Goal: Task Accomplishment & Management: Manage account settings

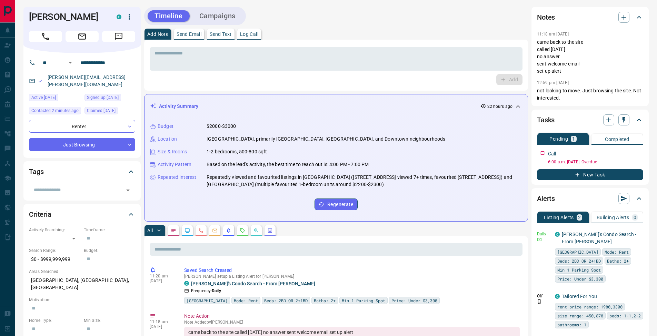
scroll to position [130, 0]
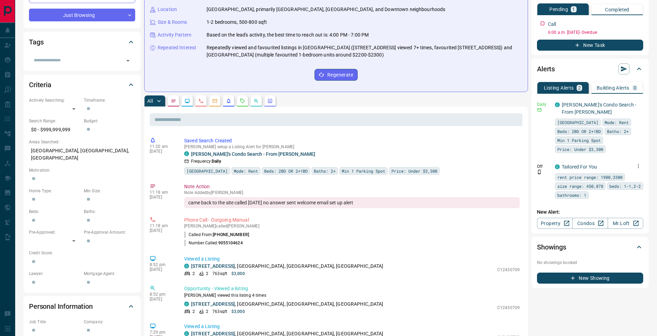
click at [638, 167] on icon "button" at bounding box center [638, 166] width 6 height 6
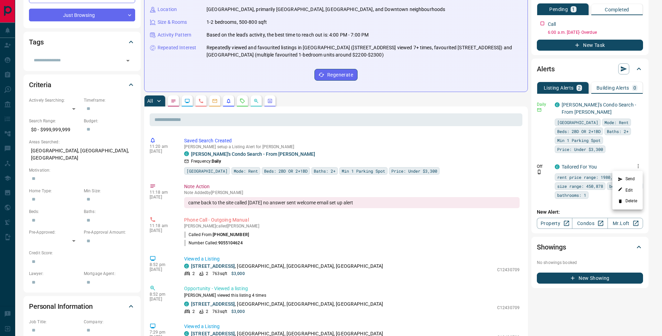
click at [634, 199] on li "Delete" at bounding box center [627, 201] width 30 height 11
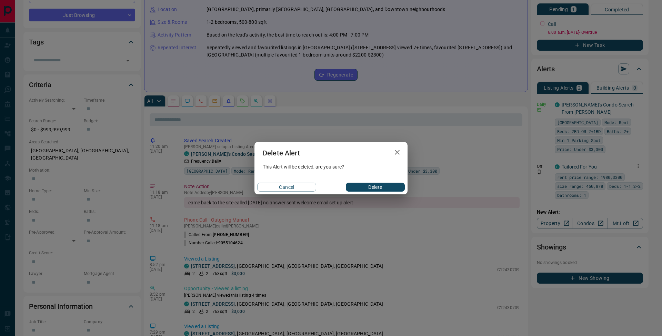
click at [373, 186] on button "Delete" at bounding box center [375, 187] width 59 height 9
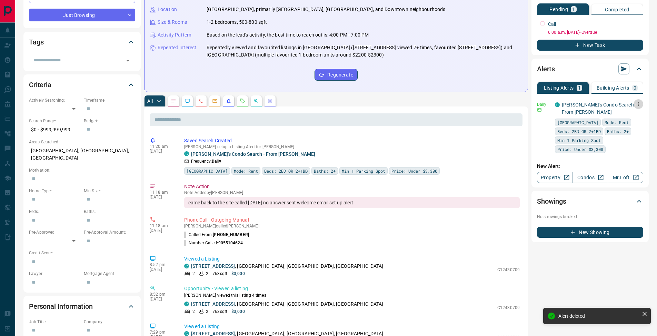
click at [638, 104] on icon "button" at bounding box center [638, 104] width 1 height 4
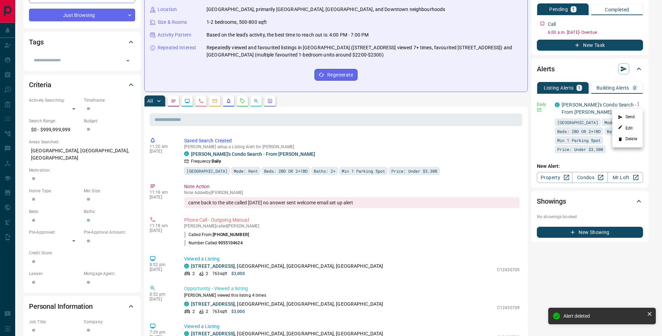
click at [637, 114] on li "Send" at bounding box center [627, 117] width 30 height 11
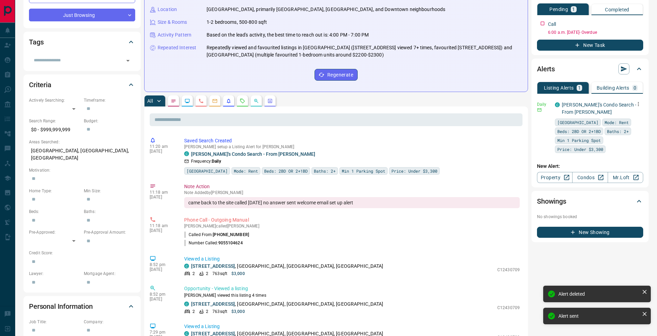
scroll to position [0, 0]
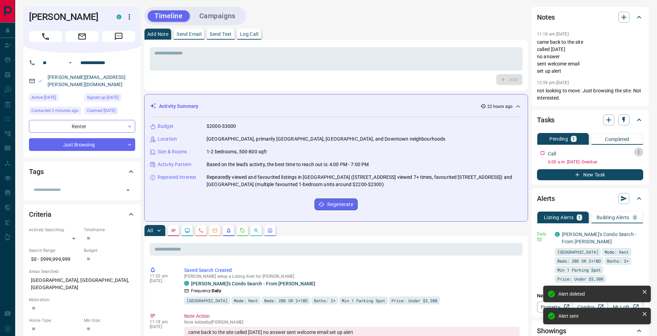
click at [641, 152] on button "button" at bounding box center [638, 152] width 9 height 9
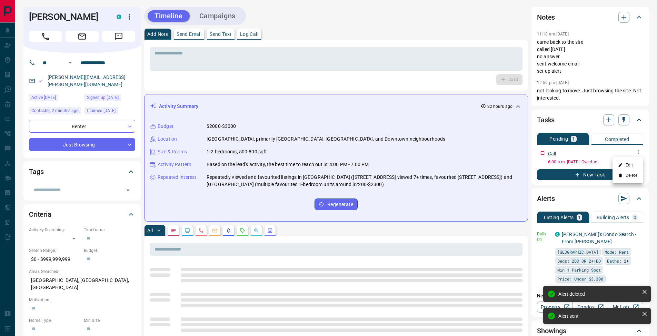
click at [637, 163] on li "Edit" at bounding box center [627, 165] width 30 height 10
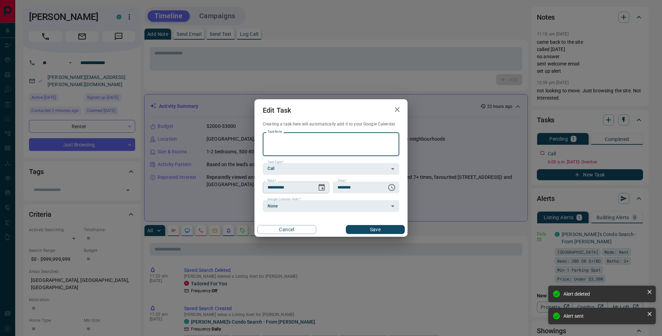
click at [323, 190] on icon "Choose date, selected date is Oct 1, 2025" at bounding box center [321, 187] width 6 height 7
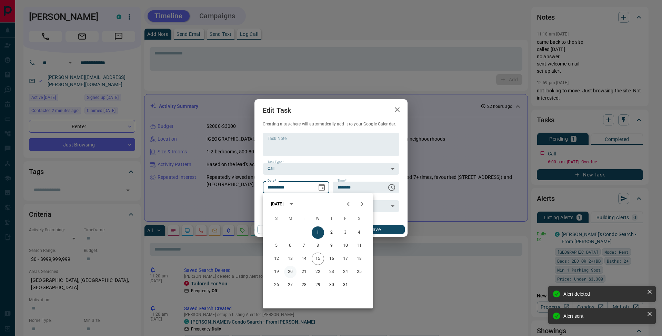
click at [292, 275] on button "20" at bounding box center [290, 272] width 12 height 12
type input "**********"
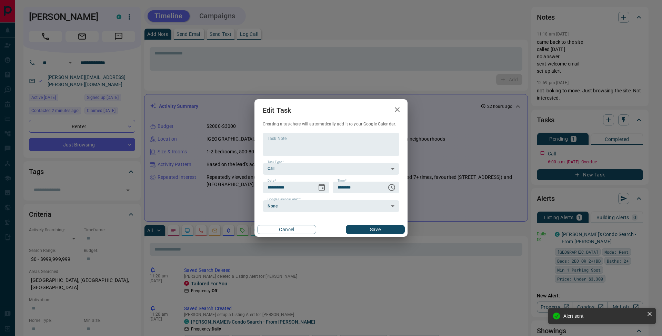
click at [389, 232] on button "Save" at bounding box center [375, 229] width 59 height 9
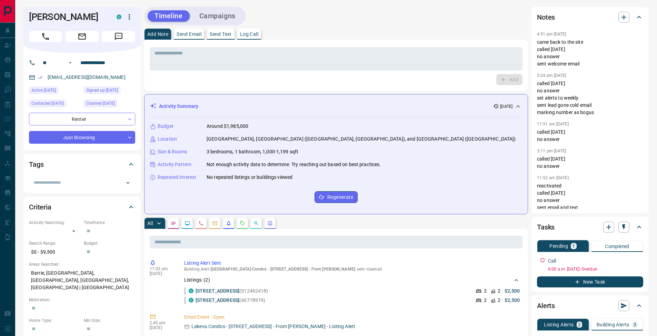
click at [259, 37] on button "Log Call" at bounding box center [249, 34] width 24 height 11
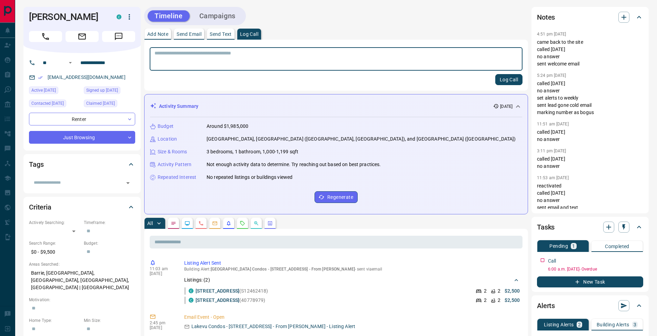
click at [513, 80] on button "Log Call" at bounding box center [508, 79] width 27 height 11
drag, startPoint x: 163, startPoint y: 29, endPoint x: 163, endPoint y: 40, distance: 10.7
click at [163, 29] on button "Add Note" at bounding box center [157, 34] width 27 height 11
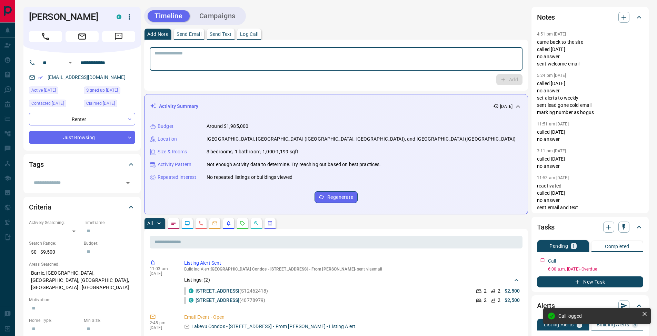
drag, startPoint x: 171, startPoint y: 62, endPoint x: 225, endPoint y: 63, distance: 54.1
click at [181, 62] on textarea at bounding box center [335, 59] width 363 height 18
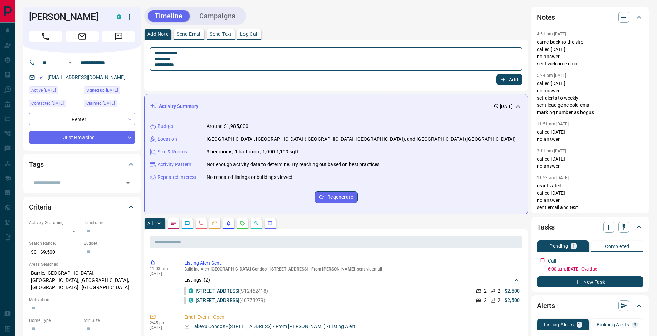
drag, startPoint x: 157, startPoint y: 58, endPoint x: 167, endPoint y: 59, distance: 10.1
click at [158, 58] on textarea "**********" at bounding box center [335, 59] width 363 height 18
type textarea "**********"
click at [517, 81] on button "Add" at bounding box center [509, 79] width 26 height 11
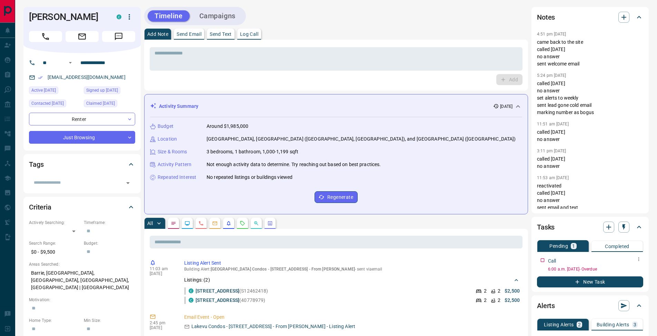
click at [639, 261] on icon "button" at bounding box center [639, 259] width 6 height 6
click at [632, 273] on li "Edit" at bounding box center [627, 272] width 30 height 10
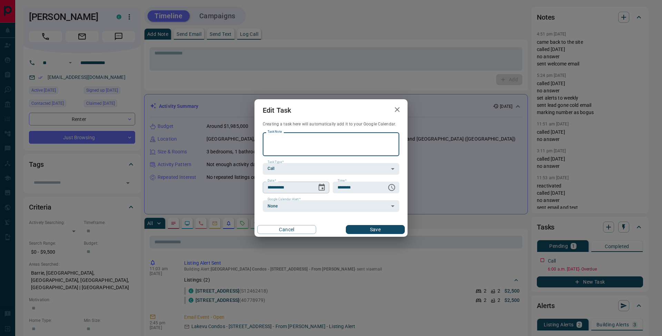
click at [321, 186] on icon "Choose date, selected date is Oct 3, 2025" at bounding box center [321, 187] width 8 height 8
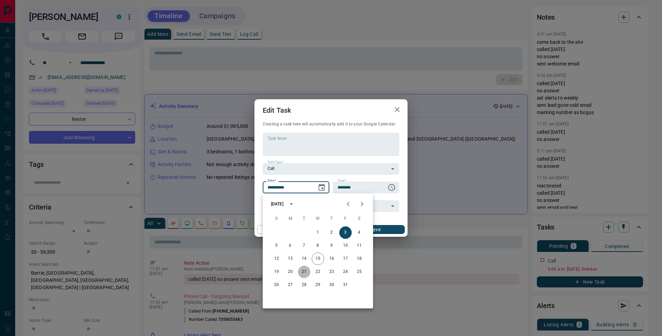
click at [306, 270] on button "21" at bounding box center [304, 272] width 12 height 12
type input "**********"
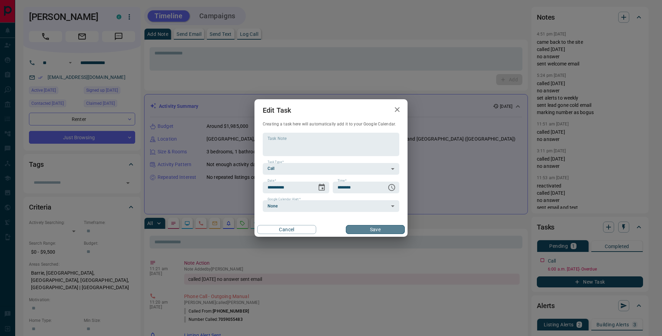
click at [382, 228] on button "Save" at bounding box center [375, 229] width 59 height 9
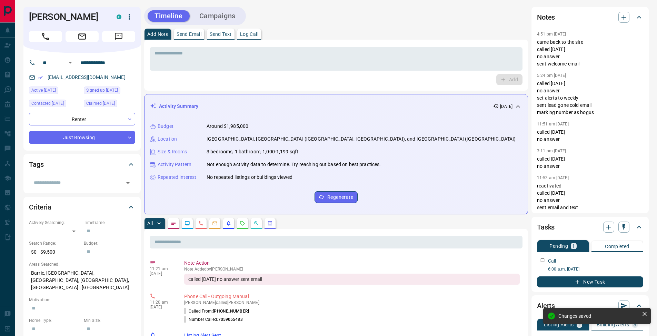
click at [201, 34] on p "Send Email" at bounding box center [188, 34] width 25 height 5
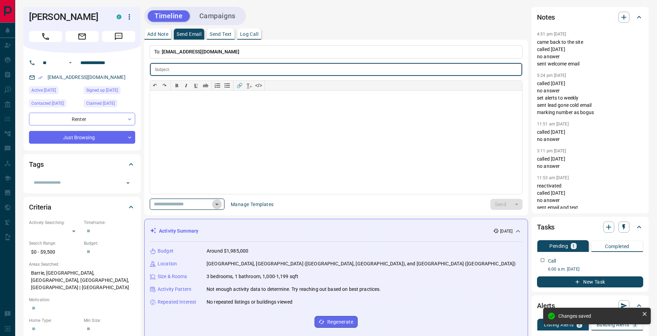
click at [221, 206] on icon "Open" at bounding box center [217, 204] width 8 height 8
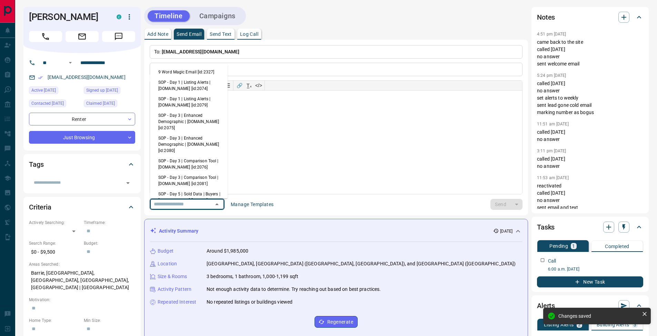
click at [171, 71] on li "9 Word Magic Email [id:2327]" at bounding box center [189, 72] width 78 height 10
type input "*****"
type input "**********"
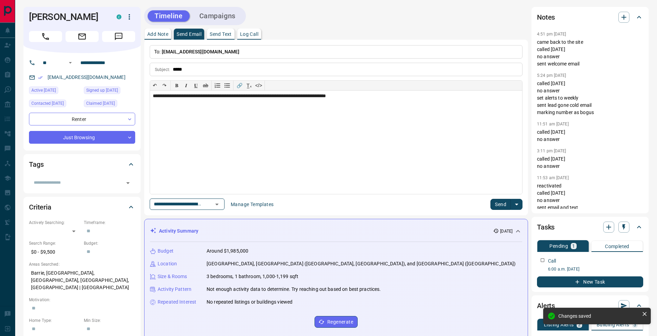
click at [499, 204] on button "Send" at bounding box center [500, 204] width 20 height 11
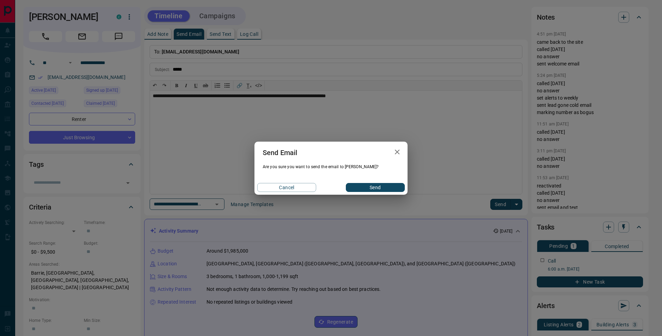
click at [379, 187] on button "Send" at bounding box center [375, 187] width 59 height 9
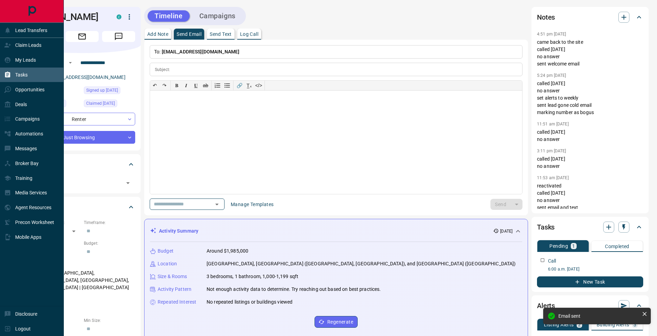
click at [14, 72] on div "Tasks" at bounding box center [15, 74] width 23 height 11
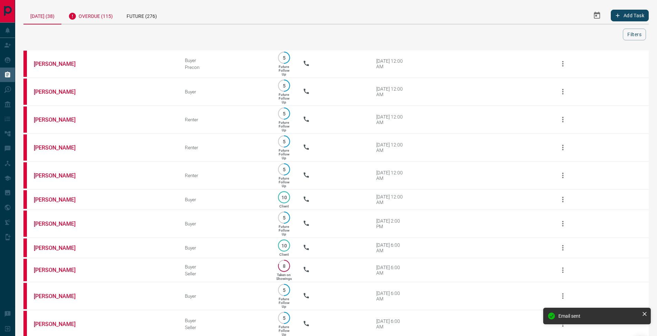
click at [107, 13] on div "Overdue (115)" at bounding box center [90, 15] width 58 height 17
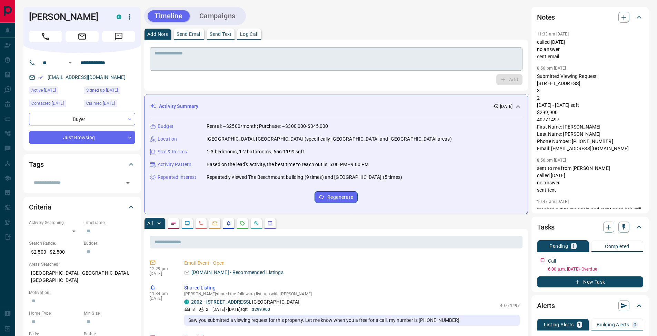
click at [293, 57] on textarea at bounding box center [335, 59] width 363 height 18
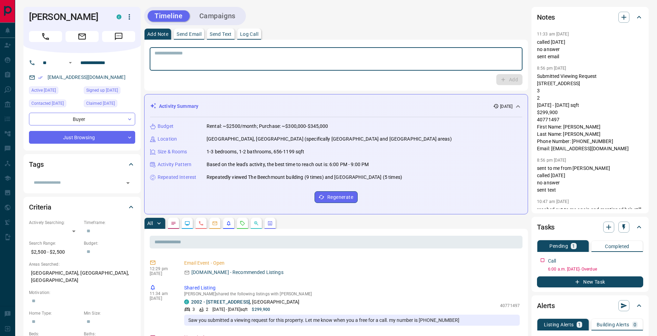
click at [253, 32] on p "Log Call" at bounding box center [249, 34] width 18 height 5
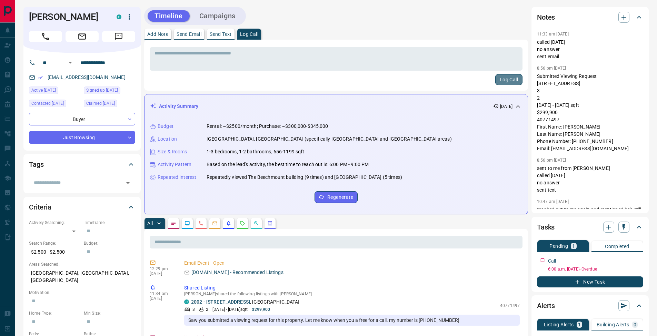
click at [509, 82] on button "Log Call" at bounding box center [508, 79] width 27 height 11
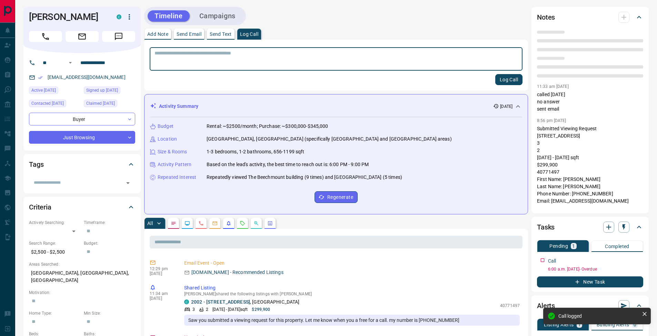
drag, startPoint x: 159, startPoint y: 30, endPoint x: 173, endPoint y: 42, distance: 17.8
click at [159, 30] on button "Add Note" at bounding box center [157, 34] width 27 height 11
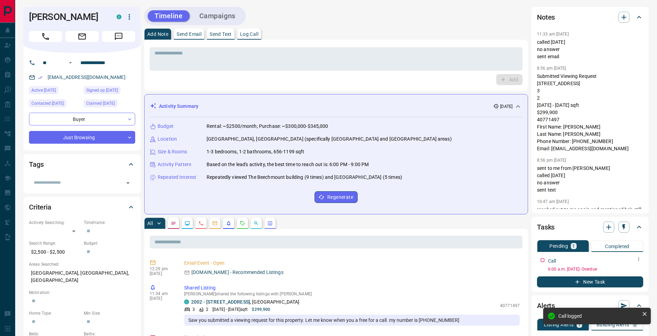
click at [640, 257] on icon "button" at bounding box center [639, 259] width 6 height 6
click at [632, 271] on li "Edit" at bounding box center [627, 272] width 30 height 10
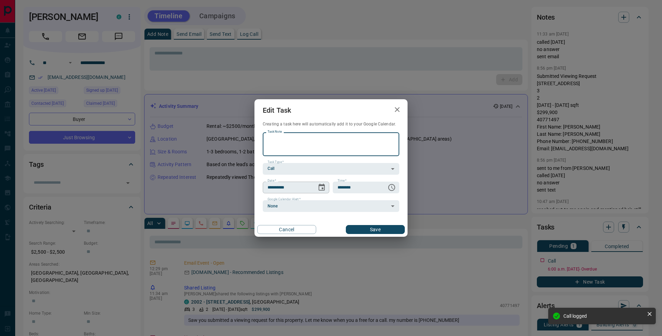
click at [321, 188] on icon "Choose date, selected date is Oct 3, 2025" at bounding box center [321, 187] width 8 height 8
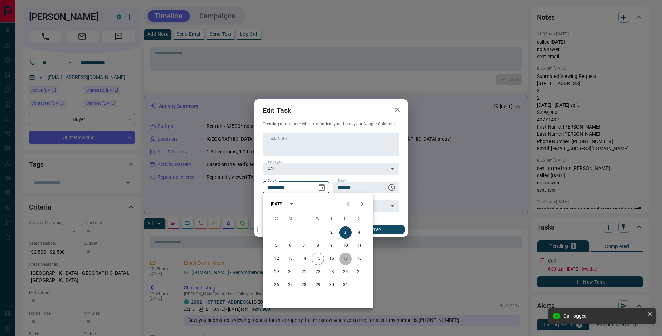
click at [344, 261] on button "17" at bounding box center [345, 259] width 12 height 12
type input "**********"
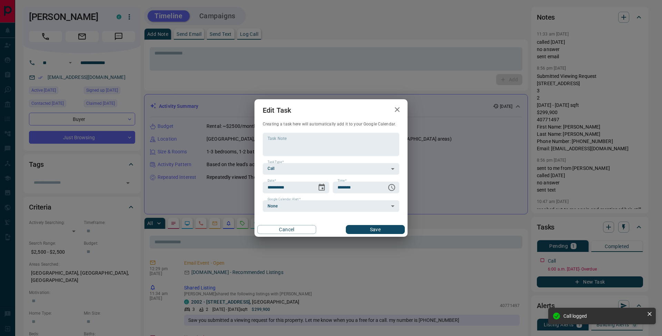
click at [396, 230] on button "Save" at bounding box center [375, 229] width 59 height 9
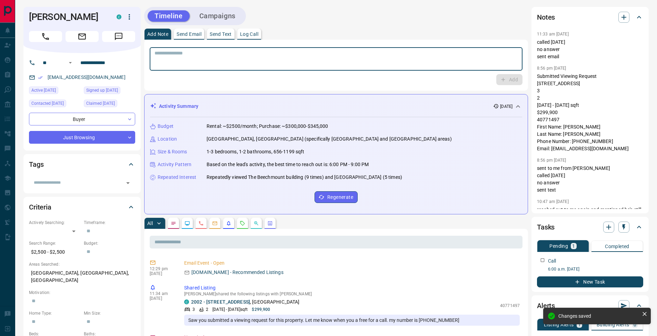
click at [236, 60] on textarea at bounding box center [335, 59] width 363 height 18
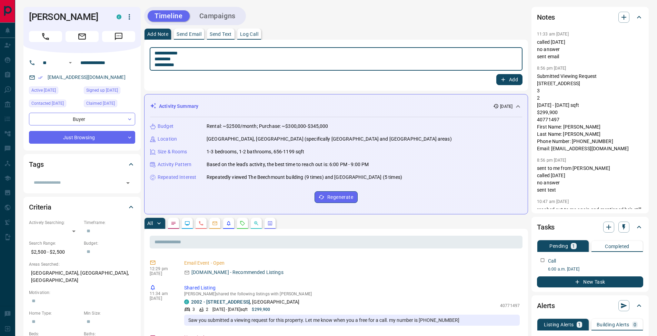
drag, startPoint x: 157, startPoint y: 59, endPoint x: 186, endPoint y: 70, distance: 30.7
click at [157, 59] on textarea "**********" at bounding box center [335, 59] width 363 height 18
type textarea "**********"
click at [521, 81] on button "Add" at bounding box center [509, 79] width 26 height 11
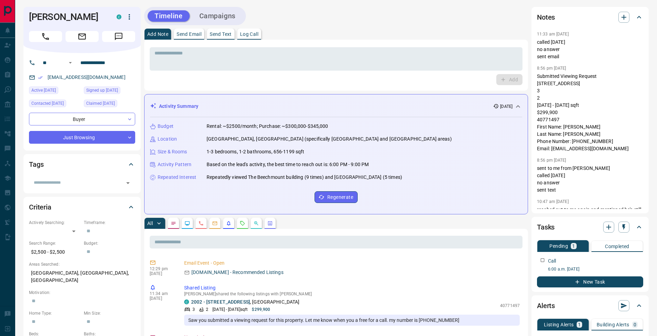
click at [197, 33] on p "Send Email" at bounding box center [188, 34] width 25 height 5
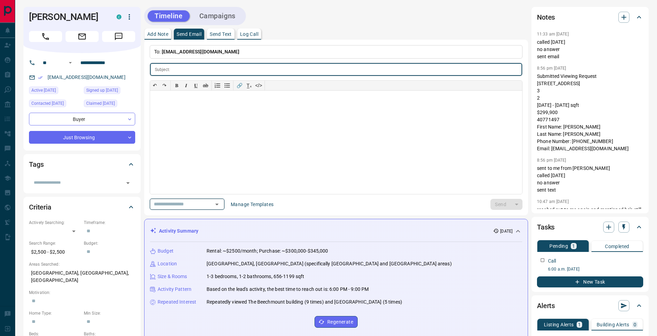
click at [221, 204] on icon "Open" at bounding box center [217, 204] width 8 height 8
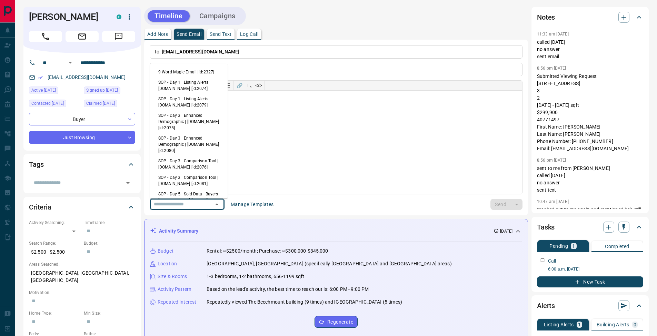
click at [192, 70] on li "9 Word Magic Email [id:2327]" at bounding box center [189, 72] width 78 height 10
type input "*****"
type input "**********"
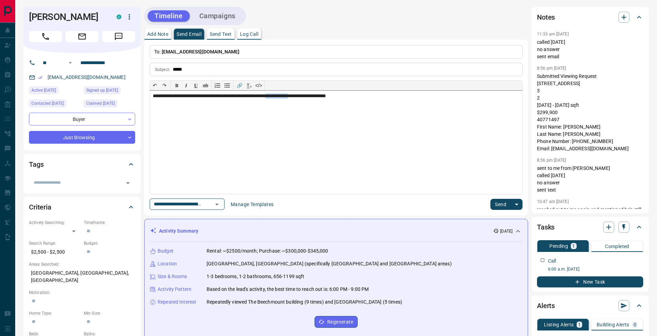
drag, startPoint x: 287, startPoint y: 96, endPoint x: 318, endPoint y: 96, distance: 31.4
click at [318, 96] on div "**********" at bounding box center [336, 142] width 372 height 103
click at [290, 99] on p "**********" at bounding box center [336, 100] width 366 height 6
click at [499, 205] on button "Send" at bounding box center [500, 204] width 20 height 11
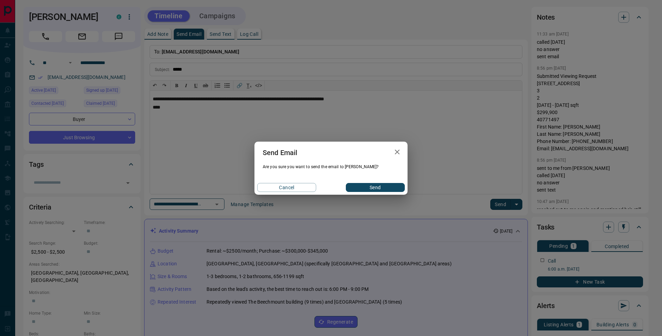
click at [385, 189] on button "Send" at bounding box center [375, 187] width 59 height 9
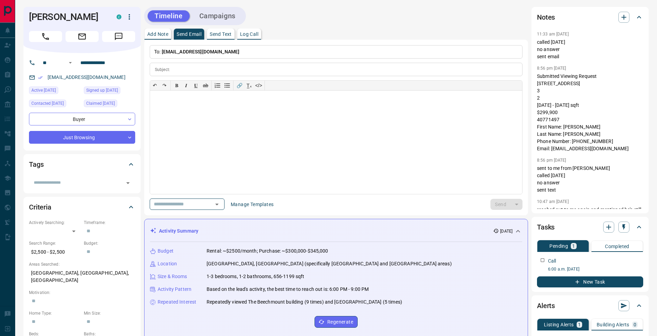
click at [166, 33] on p "Add Note" at bounding box center [157, 34] width 21 height 5
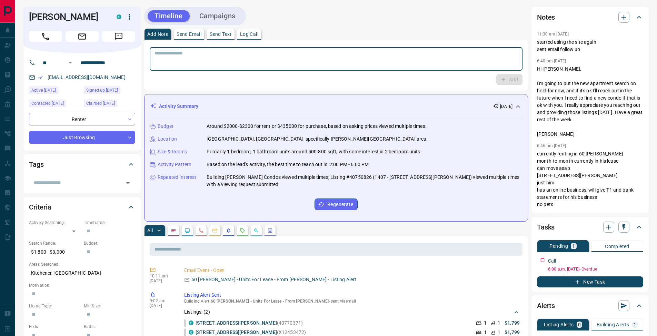
click at [367, 63] on textarea at bounding box center [335, 59] width 363 height 18
type textarea "**********"
click at [507, 79] on button "Add" at bounding box center [509, 79] width 26 height 11
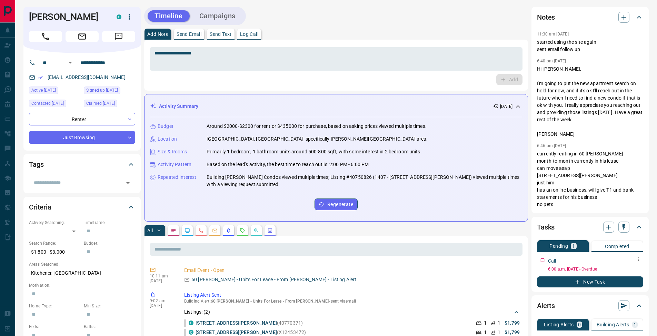
click at [639, 263] on button "button" at bounding box center [638, 259] width 9 height 9
click at [636, 269] on li "Edit" at bounding box center [627, 272] width 30 height 10
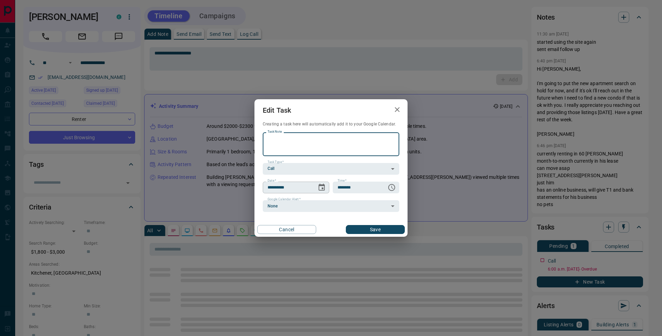
click at [324, 187] on icon "Choose date, selected date is Oct 2, 2025" at bounding box center [321, 187] width 8 height 8
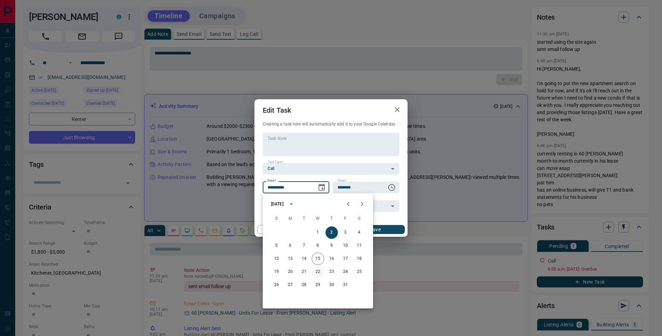
click at [319, 272] on button "22" at bounding box center [318, 272] width 12 height 12
type input "**********"
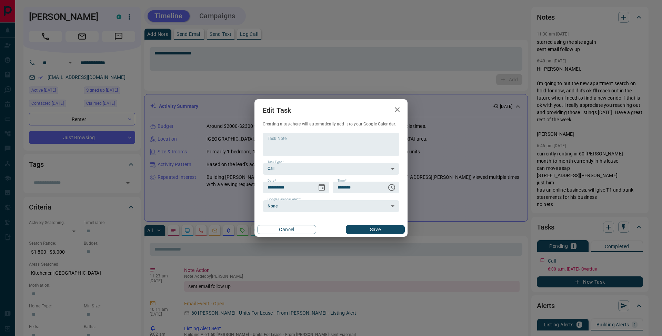
click at [375, 226] on button "Save" at bounding box center [375, 229] width 59 height 9
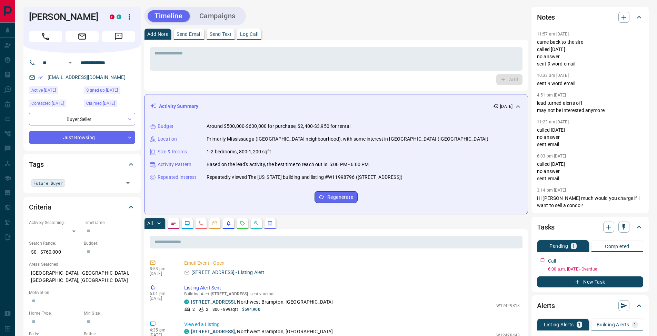
scroll to position [230, 0]
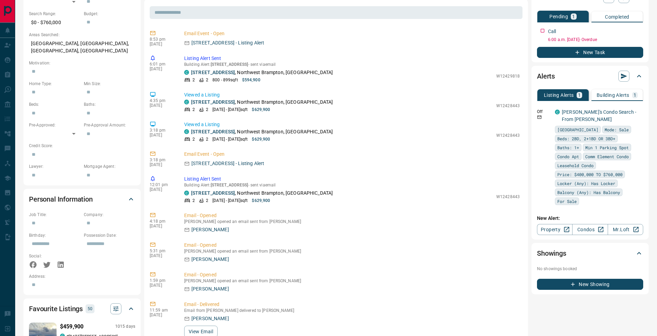
click at [614, 93] on p "Building Alerts" at bounding box center [612, 95] width 33 height 5
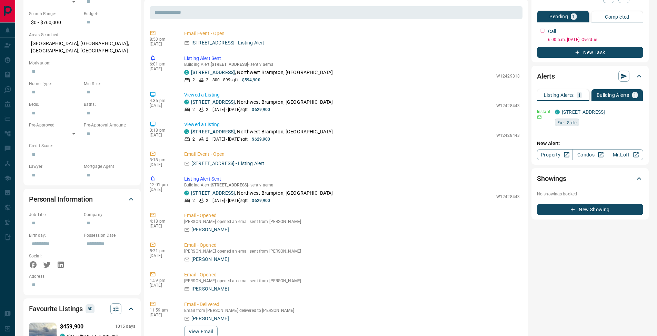
click at [575, 94] on div "Listing Alerts 1" at bounding box center [563, 95] width 38 height 6
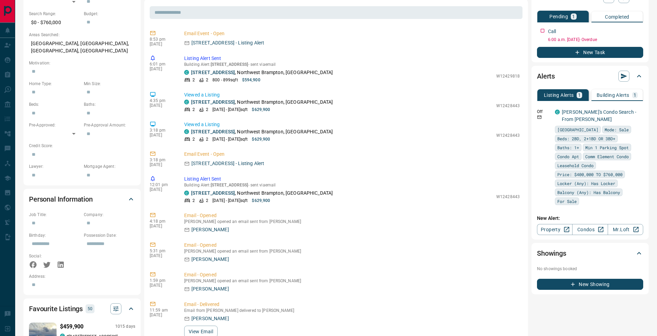
scroll to position [0, 0]
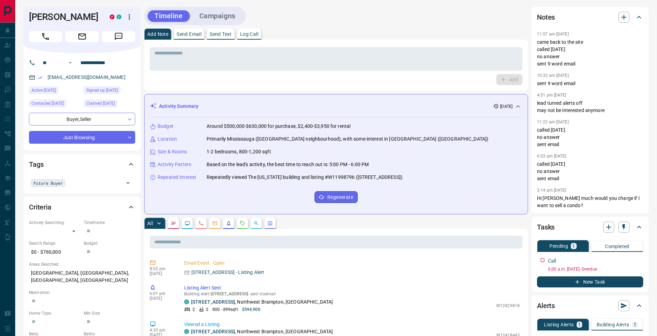
click at [261, 32] on button "Log Call" at bounding box center [249, 34] width 24 height 11
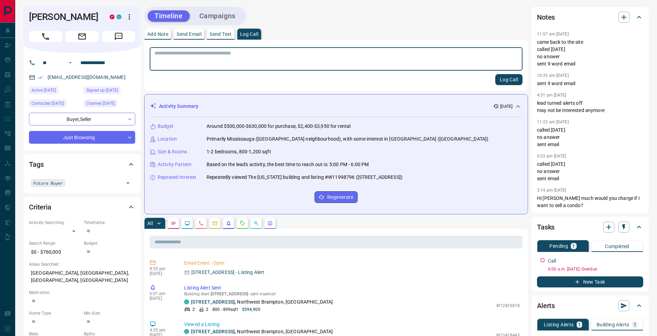
click at [512, 81] on button "Log Call" at bounding box center [508, 79] width 27 height 11
click at [160, 36] on p "Add Note" at bounding box center [157, 34] width 21 height 5
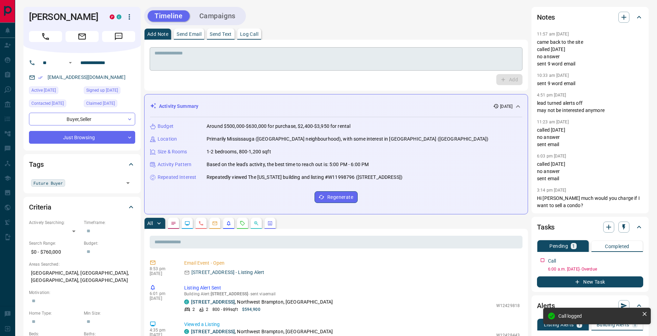
click at [172, 57] on textarea at bounding box center [335, 59] width 363 height 18
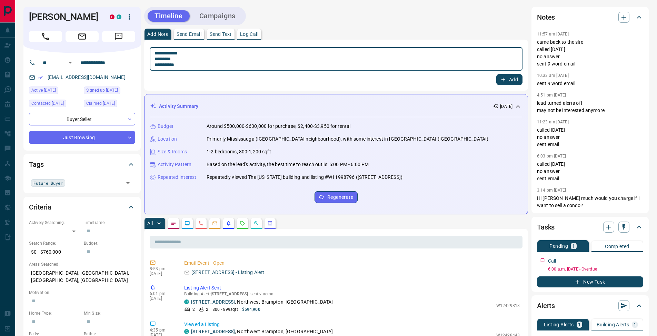
click at [156, 57] on textarea "**********" at bounding box center [335, 59] width 363 height 18
type textarea "**********"
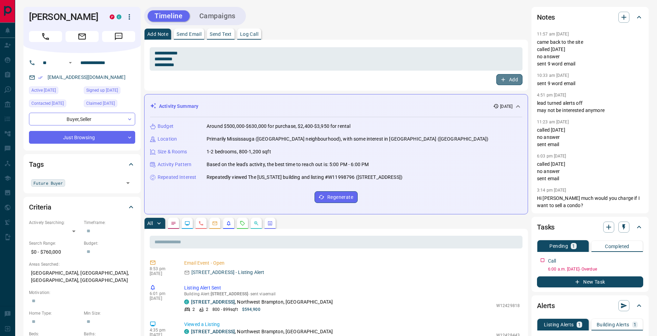
click at [512, 78] on button "Add" at bounding box center [509, 79] width 26 height 11
click at [637, 261] on icon "button" at bounding box center [639, 259] width 6 height 6
click at [635, 270] on li "Edit" at bounding box center [627, 272] width 30 height 10
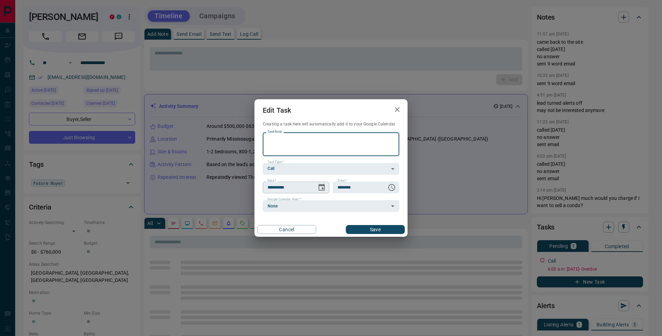
click at [319, 185] on icon "Choose date, selected date is Oct 2, 2025" at bounding box center [321, 187] width 6 height 7
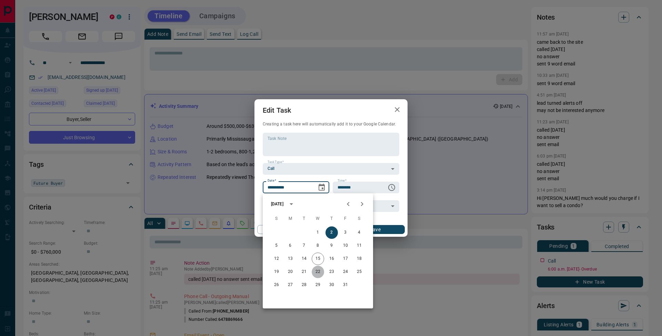
click at [319, 271] on button "22" at bounding box center [318, 272] width 12 height 12
type input "**********"
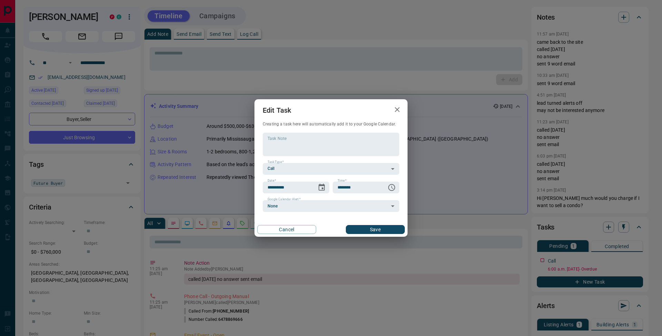
click at [379, 226] on button "Save" at bounding box center [375, 229] width 59 height 9
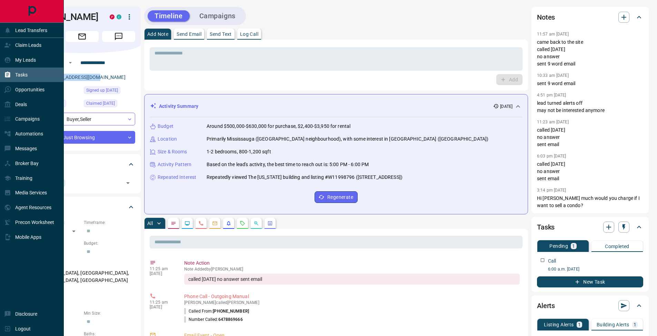
click at [9, 68] on div "Tasks" at bounding box center [32, 75] width 64 height 15
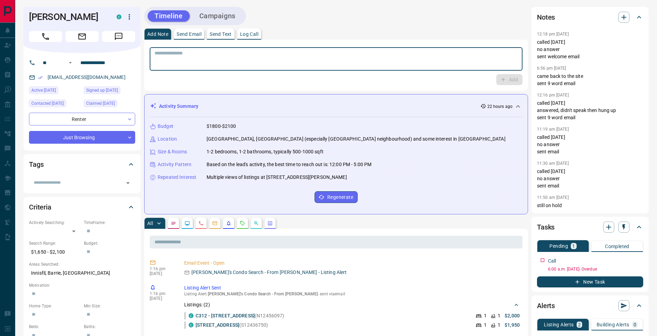
click at [213, 67] on textarea at bounding box center [335, 59] width 363 height 18
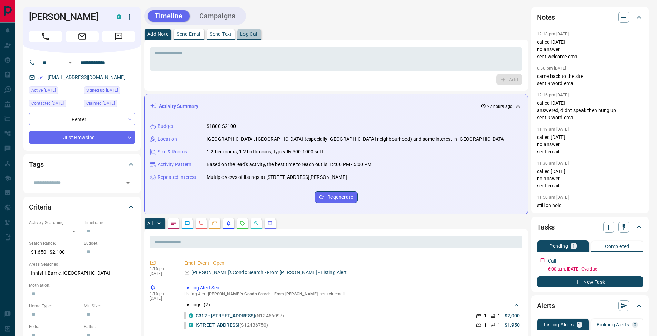
click at [247, 34] on p "Log Call" at bounding box center [249, 34] width 18 height 5
click at [509, 82] on button "Log Call" at bounding box center [508, 79] width 27 height 11
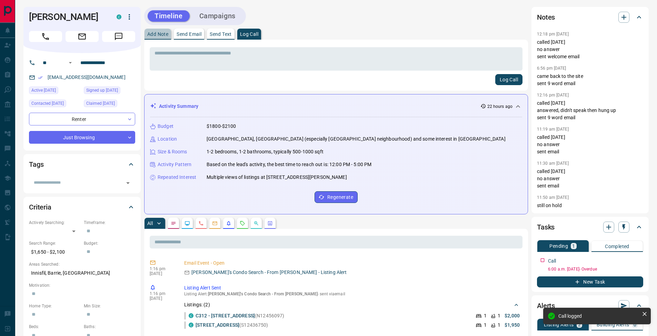
click at [153, 33] on p "Add Note" at bounding box center [157, 34] width 21 height 5
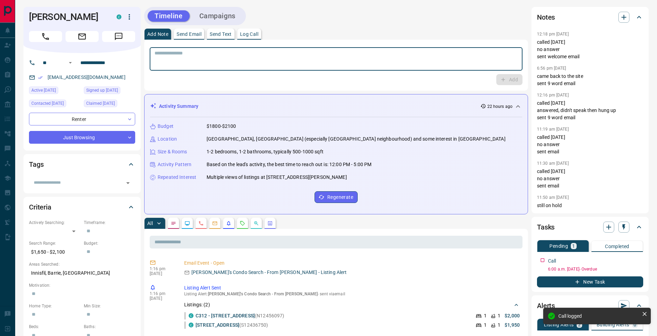
click at [167, 61] on textarea at bounding box center [335, 59] width 363 height 18
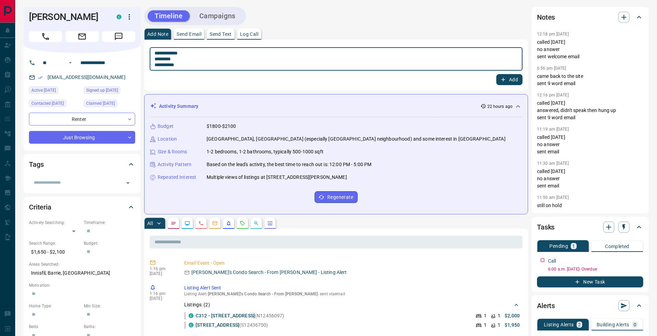
click at [157, 59] on textarea "**********" at bounding box center [335, 59] width 363 height 18
type textarea "**********"
click at [637, 258] on icon "button" at bounding box center [639, 259] width 6 height 6
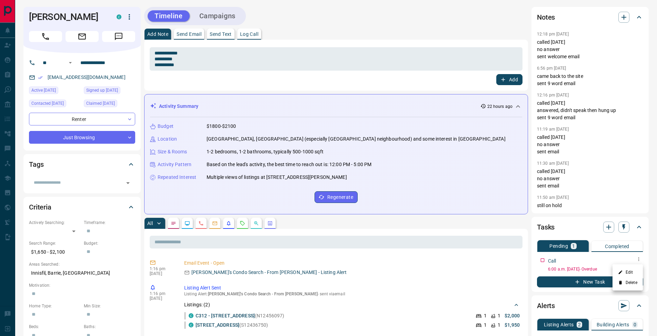
click at [632, 270] on li "Edit" at bounding box center [627, 272] width 30 height 10
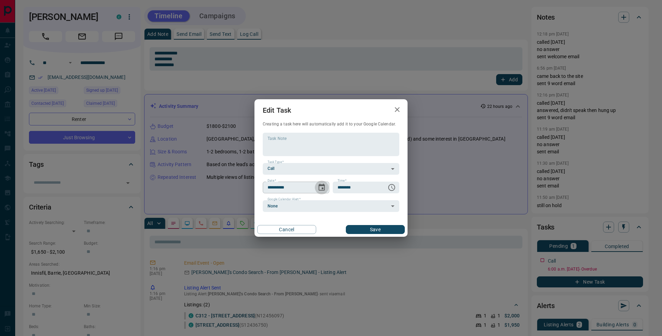
click at [324, 190] on icon "Choose date, selected date is Oct 3, 2025" at bounding box center [321, 187] width 8 height 8
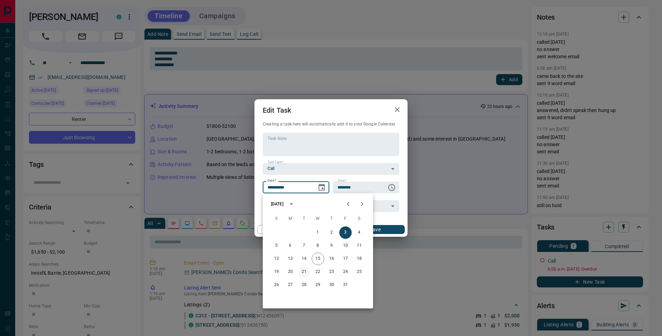
click at [302, 273] on button "21" at bounding box center [304, 272] width 12 height 12
type input "**********"
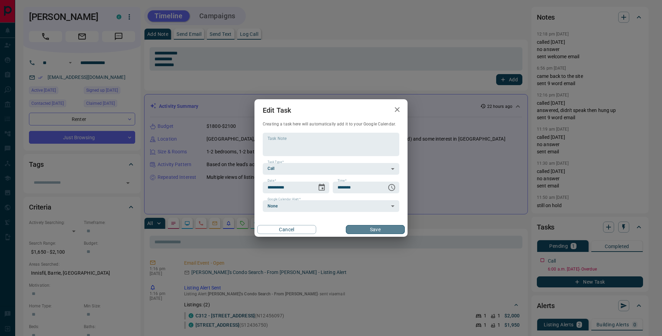
click at [381, 227] on button "Save" at bounding box center [375, 229] width 59 height 9
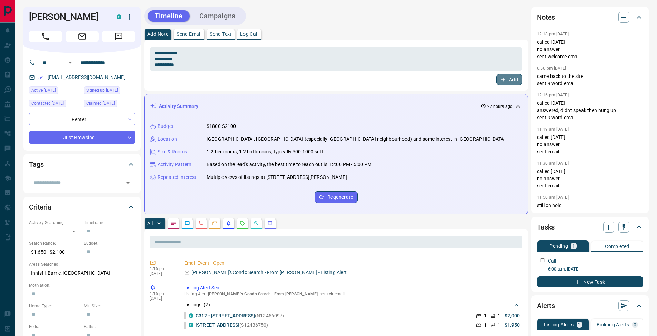
click at [515, 79] on button "Add" at bounding box center [509, 79] width 26 height 11
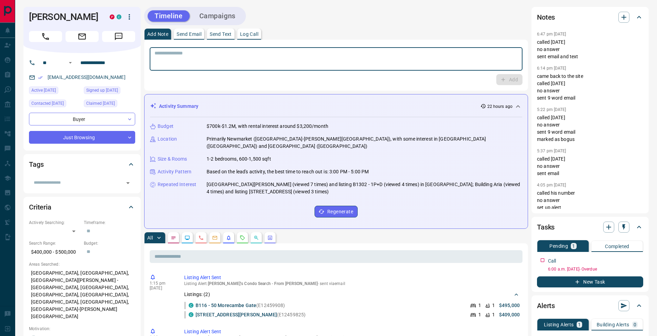
click at [164, 63] on textarea at bounding box center [335, 59] width 363 height 18
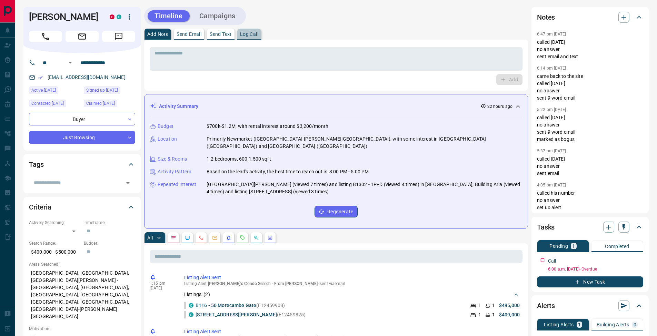
click at [247, 35] on p "Log Call" at bounding box center [249, 34] width 18 height 5
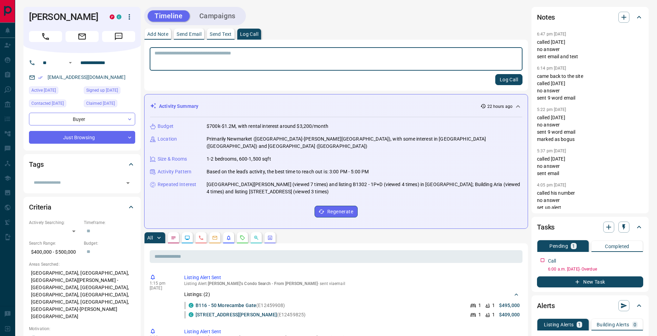
click at [509, 80] on button "Log Call" at bounding box center [508, 79] width 27 height 11
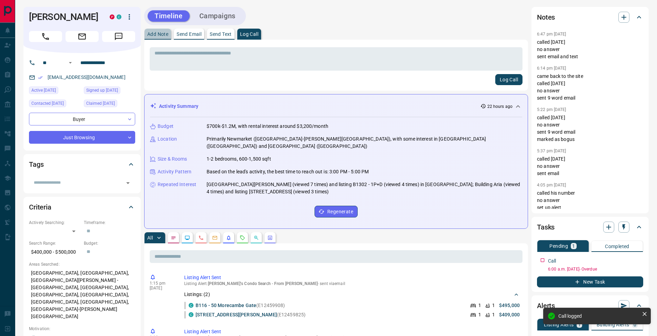
click at [164, 32] on p "Add Note" at bounding box center [157, 34] width 21 height 5
click at [166, 48] on div "* ​" at bounding box center [336, 58] width 373 height 23
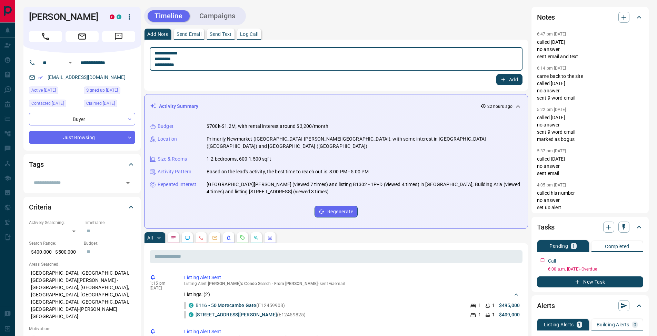
click at [157, 59] on textarea "**********" at bounding box center [335, 59] width 363 height 18
type textarea "**********"
click at [507, 81] on button "Add" at bounding box center [509, 79] width 26 height 11
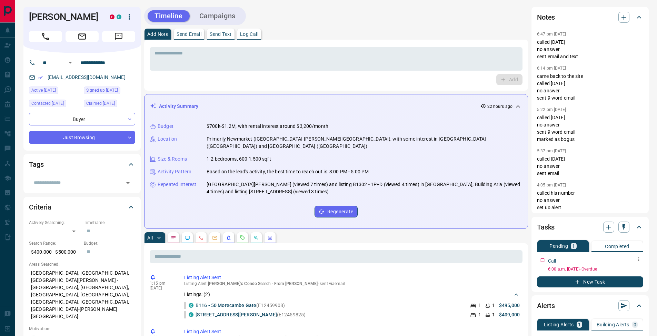
click at [641, 258] on icon "button" at bounding box center [639, 259] width 6 height 6
click at [634, 272] on li "Edit" at bounding box center [627, 272] width 30 height 10
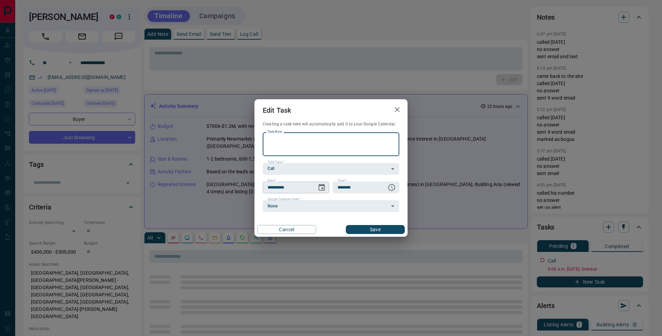
click at [319, 186] on icon "Choose date, selected date is Oct 3, 2025" at bounding box center [321, 187] width 6 height 7
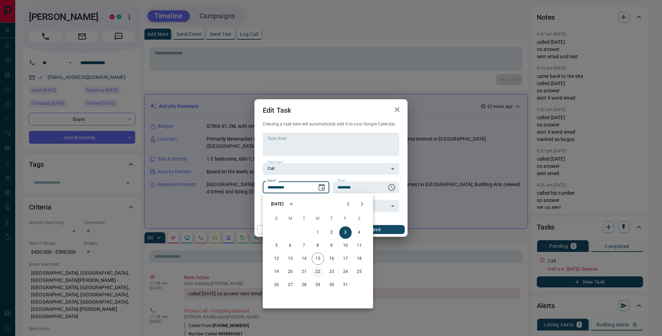
click at [317, 270] on button "22" at bounding box center [318, 272] width 12 height 12
type input "**********"
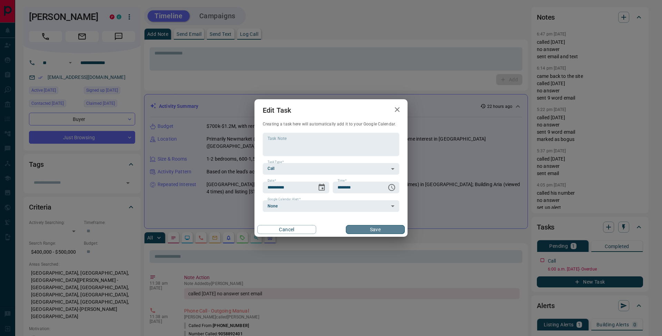
click at [381, 227] on button "Save" at bounding box center [375, 229] width 59 height 9
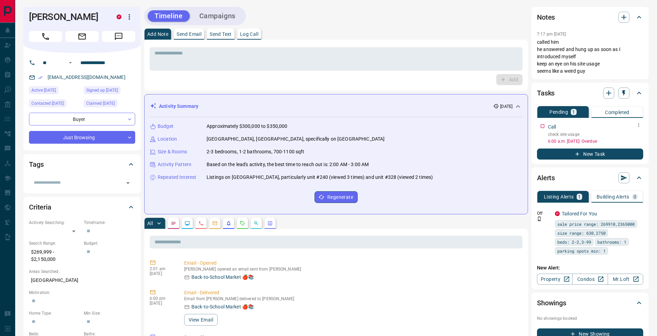
click at [639, 125] on icon "button" at bounding box center [639, 125] width 6 height 6
click at [634, 136] on li "Edit" at bounding box center [627, 138] width 30 height 10
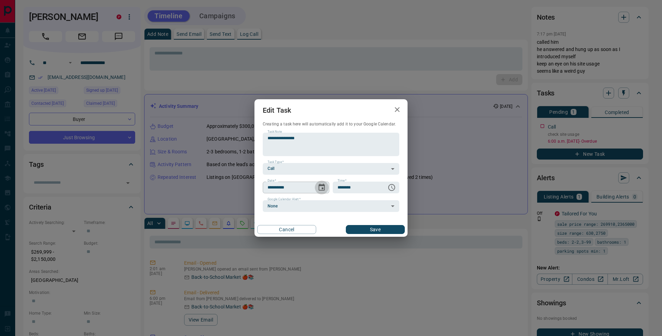
click at [325, 187] on icon "Choose date, selected date is Oct 2, 2025" at bounding box center [321, 187] width 8 height 8
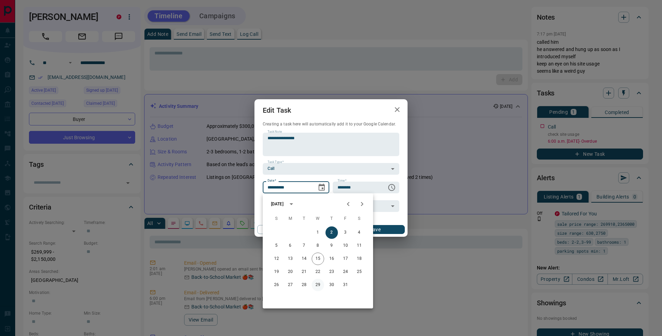
click at [318, 284] on button "29" at bounding box center [318, 285] width 12 height 12
type input "**********"
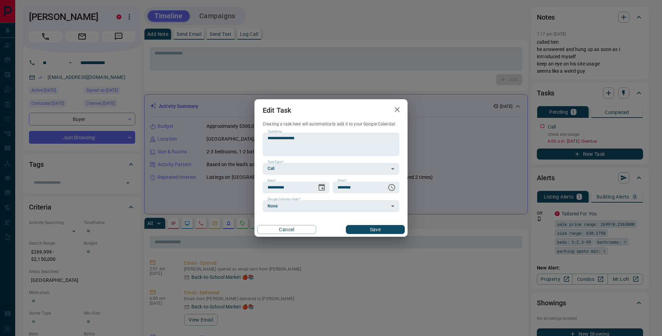
click at [376, 220] on div "**********" at bounding box center [330, 168] width 153 height 138
click at [376, 227] on button "Save" at bounding box center [375, 229] width 59 height 9
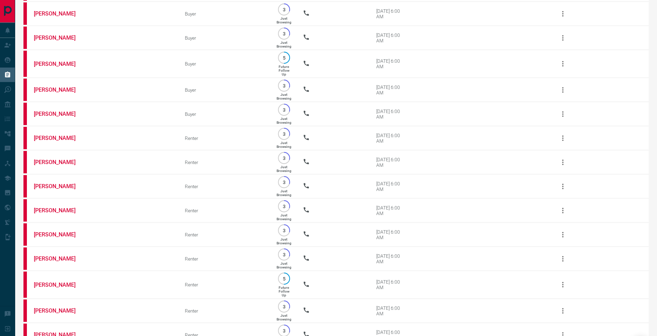
scroll to position [2176, 0]
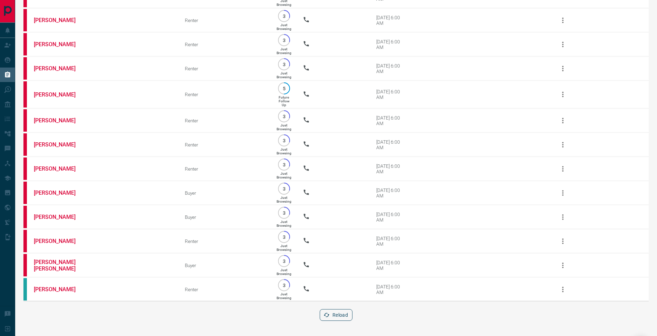
click at [336, 315] on button "Reload" at bounding box center [335, 315] width 33 height 12
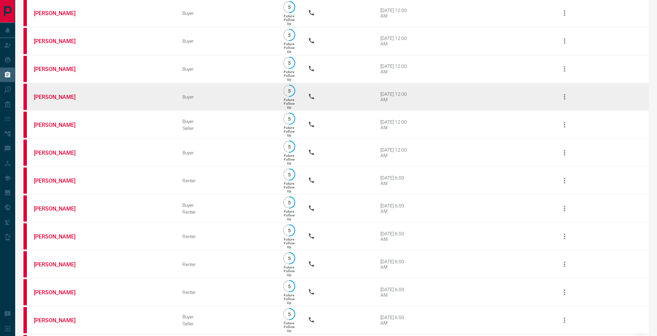
scroll to position [0, 0]
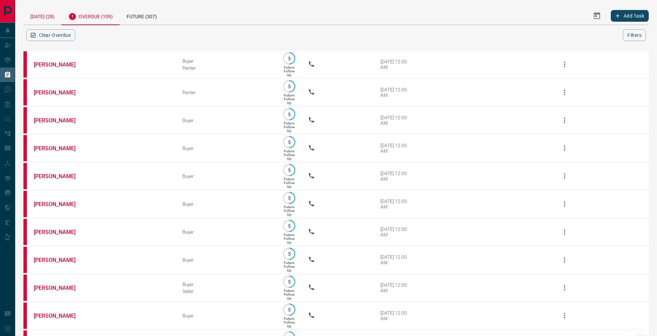
click at [39, 19] on div "[DATE] (28)" at bounding box center [42, 16] width 38 height 18
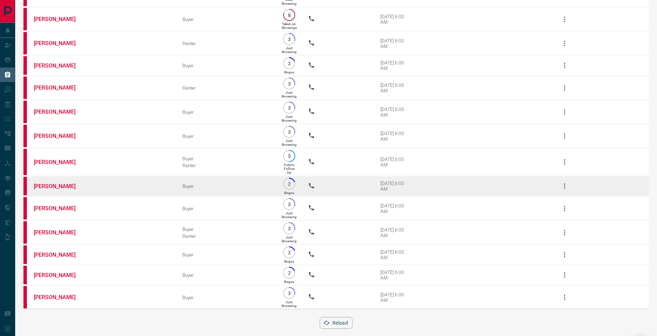
scroll to position [442, 0]
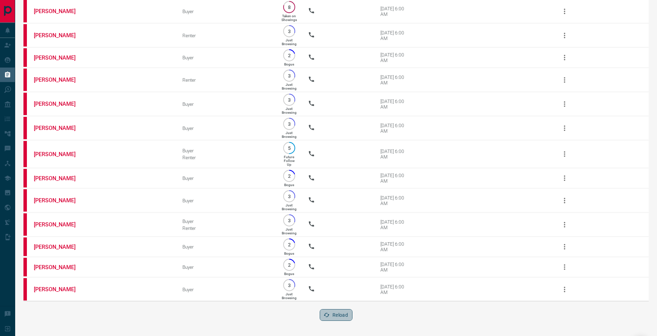
click at [343, 314] on button "Reload" at bounding box center [335, 315] width 33 height 12
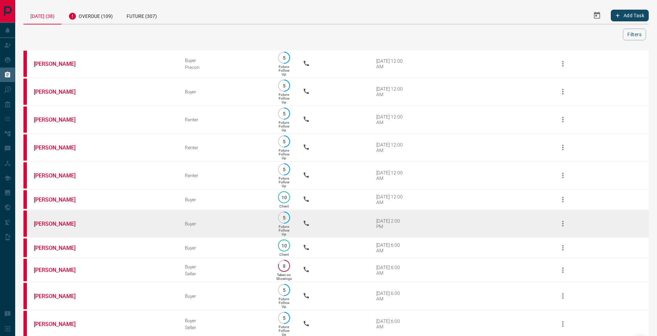
scroll to position [148, 0]
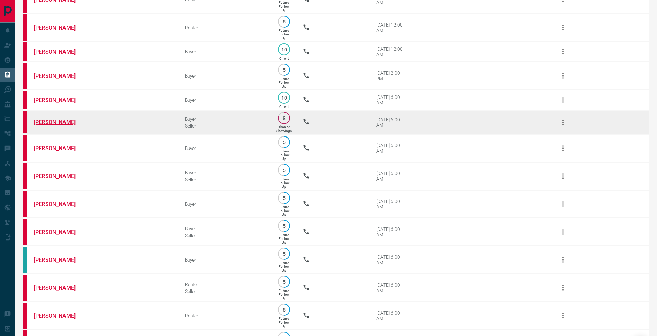
click at [44, 125] on link "[PERSON_NAME]" at bounding box center [60, 122] width 52 height 7
